Goal: Transaction & Acquisition: Purchase product/service

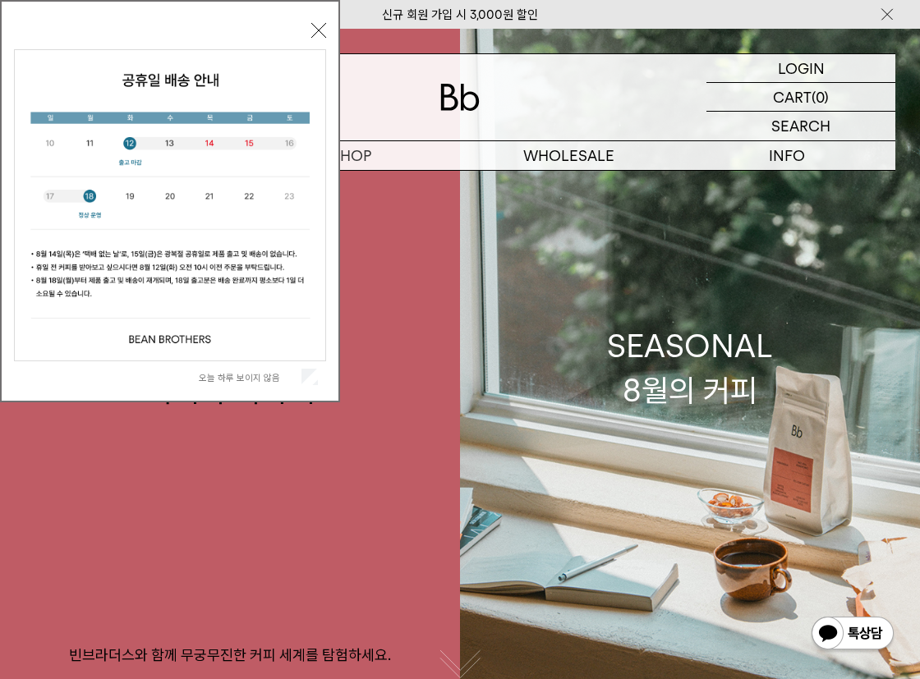
click at [321, 37] on button "닫기" at bounding box center [318, 30] width 15 height 15
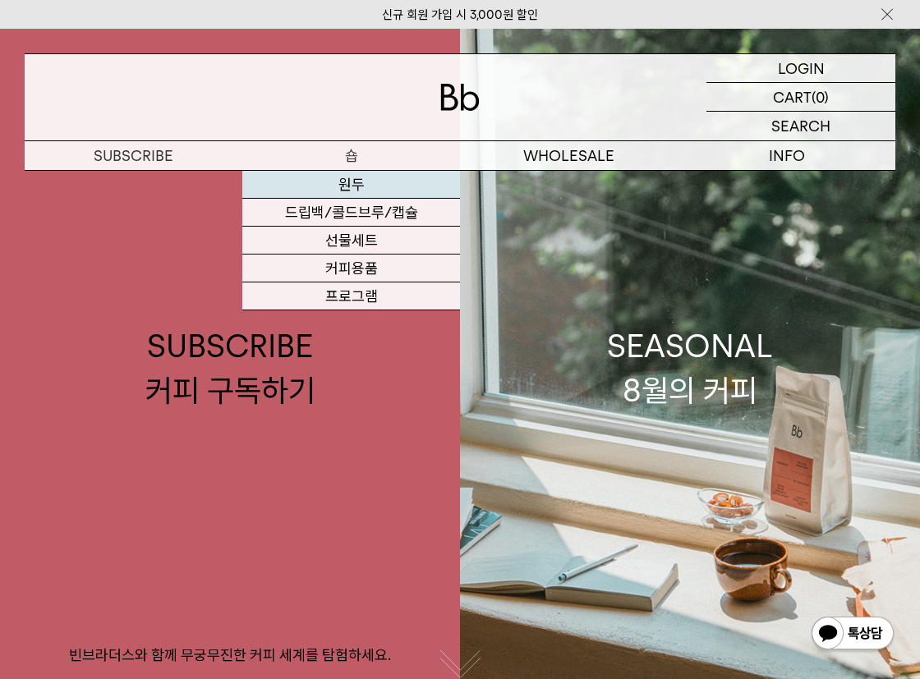
click at [365, 195] on link "원두" at bounding box center [351, 185] width 218 height 28
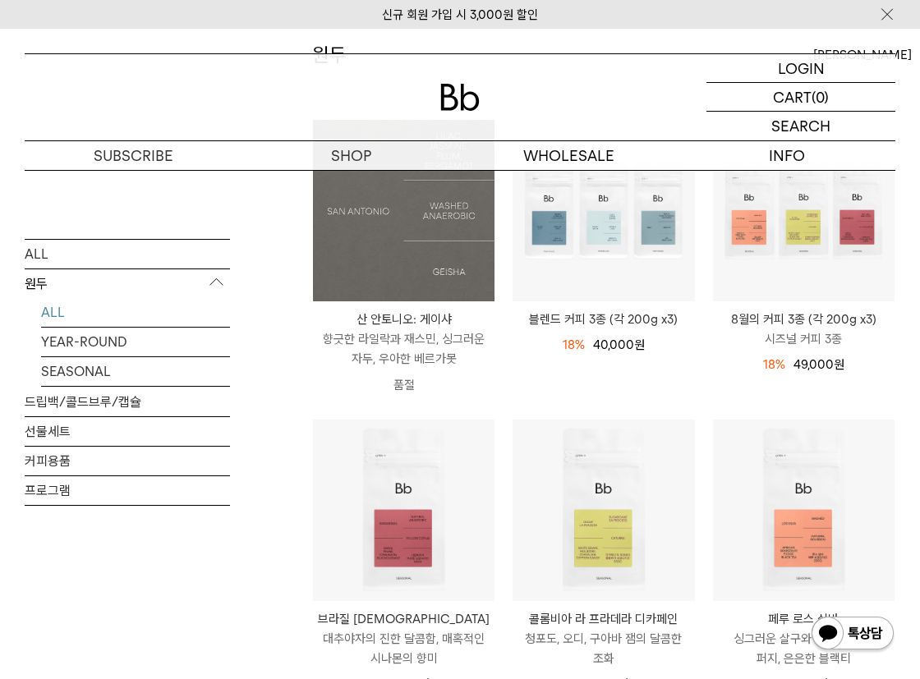
scroll to position [210, 0]
click at [417, 232] on img at bounding box center [403, 209] width 181 height 181
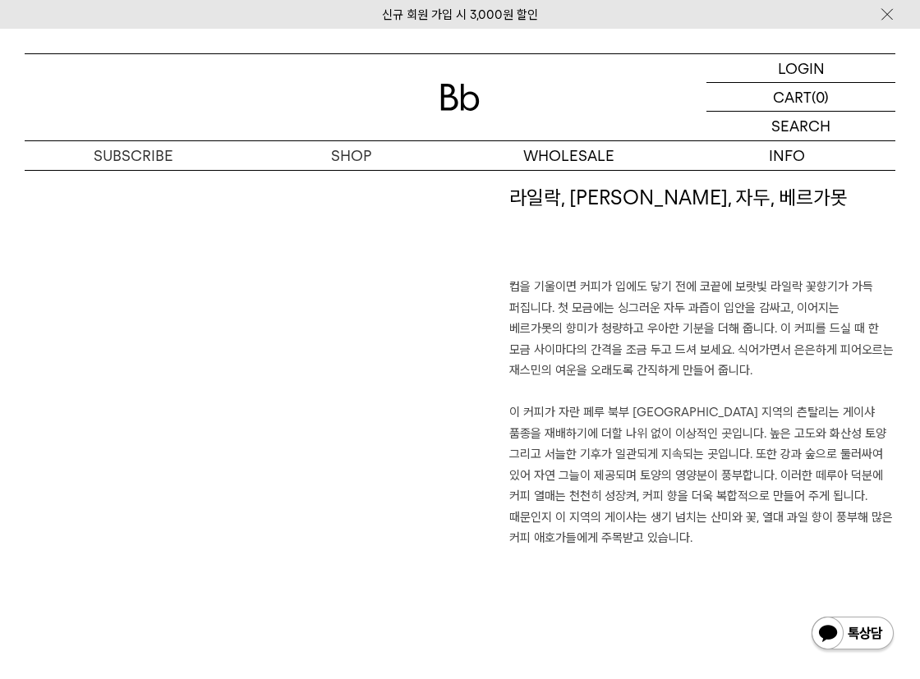
scroll to position [1003, 0]
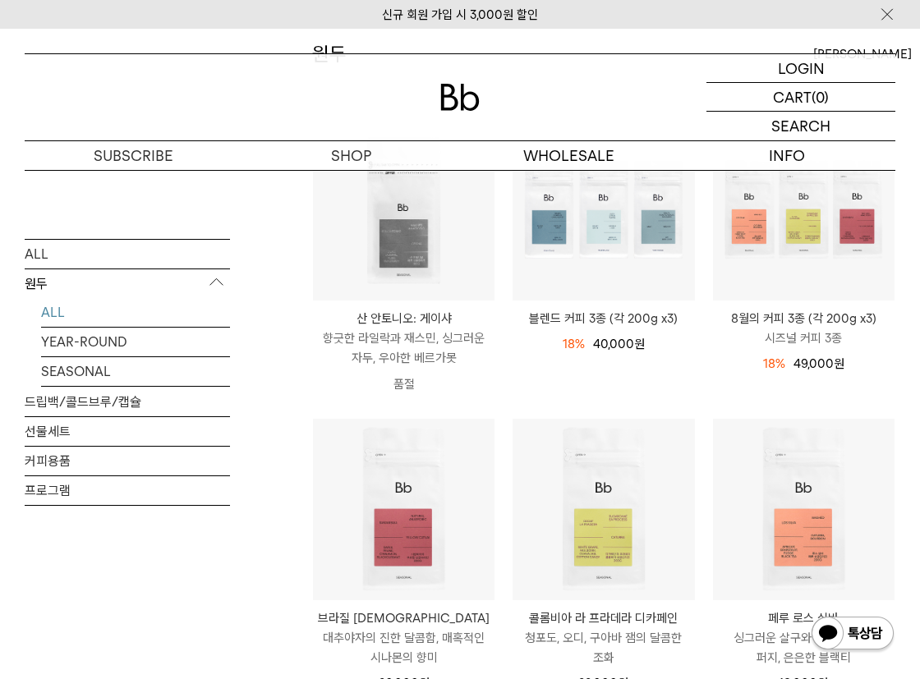
click at [434, 358] on p "향긋한 라일락과 재스민, 싱그러운 자두, 우아한 베르가못" at bounding box center [403, 347] width 181 height 39
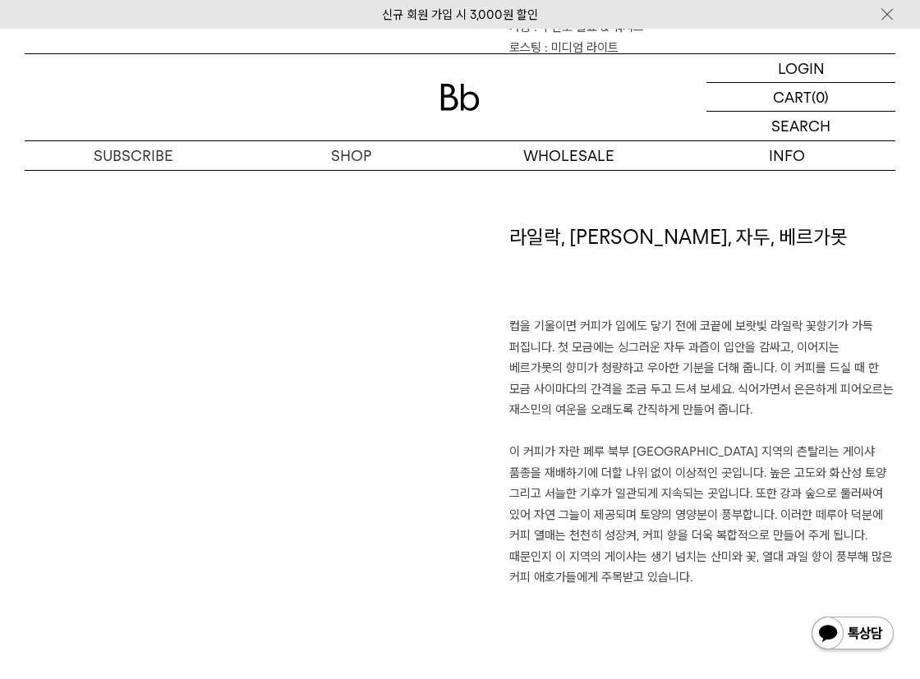
scroll to position [961, 0]
